Goal: Task Accomplishment & Management: Use online tool/utility

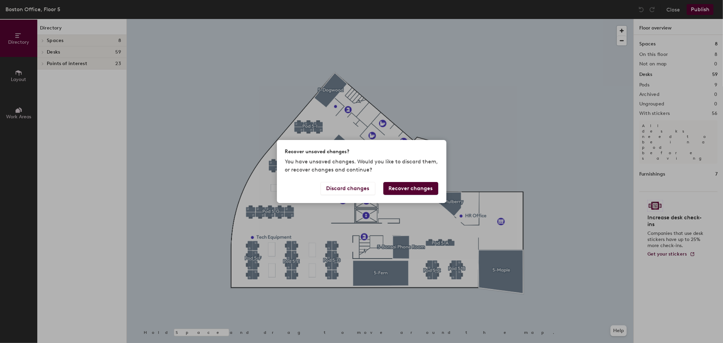
click at [361, 149] on div "Recover unsaved changes?" at bounding box center [361, 151] width 153 height 7
click at [353, 189] on button "Discard changes" at bounding box center [348, 188] width 55 height 13
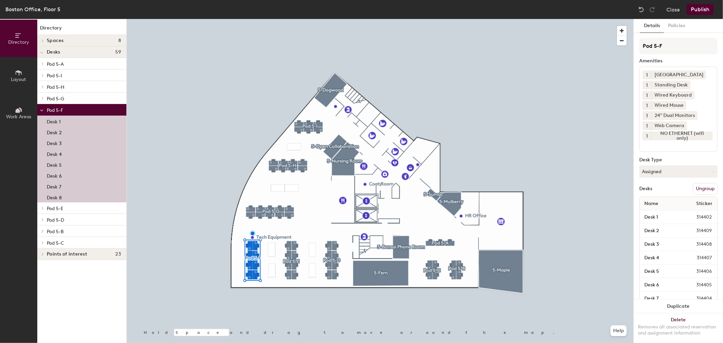
click at [665, 8] on div "Close Publish" at bounding box center [677, 9] width 82 height 11
click at [670, 8] on button "Close" at bounding box center [674, 9] width 14 height 11
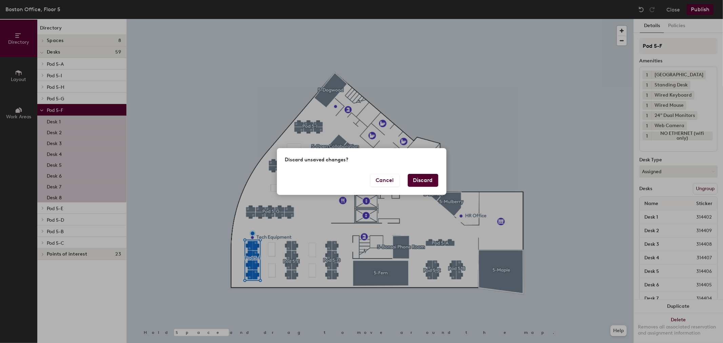
click at [414, 182] on button "Discard" at bounding box center [423, 180] width 31 height 13
